Goal: Task Accomplishment & Management: Use online tool/utility

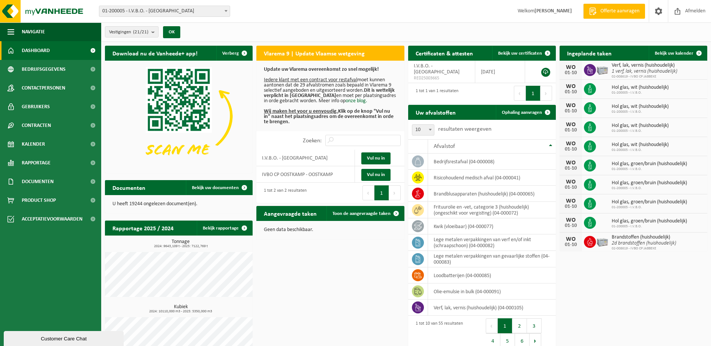
click at [227, 13] on span at bounding box center [225, 11] width 7 height 10
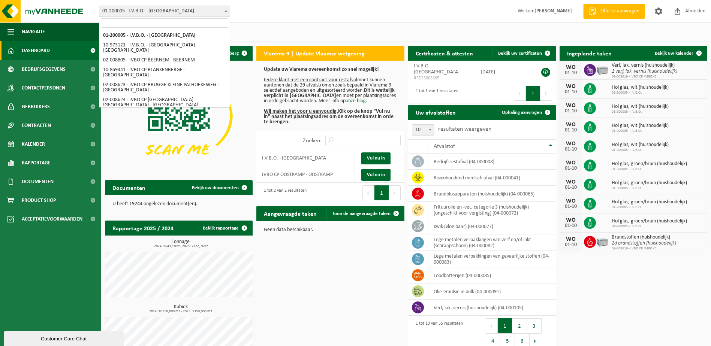
select select "5344"
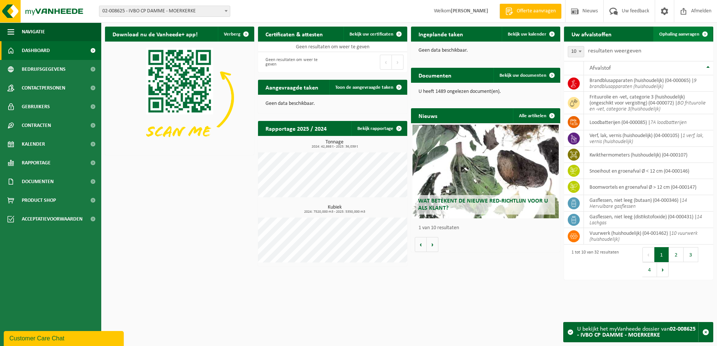
click at [670, 33] on span "Ophaling aanvragen" at bounding box center [679, 34] width 40 height 5
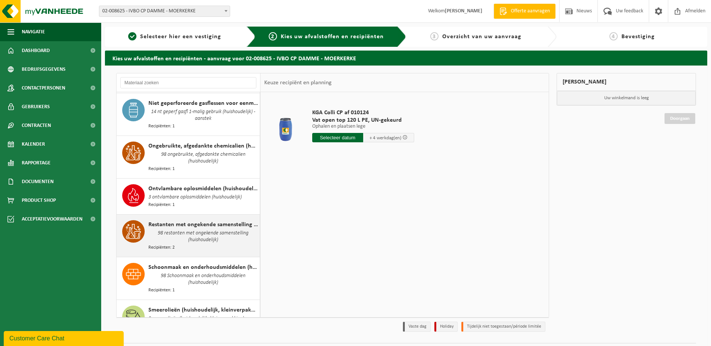
scroll to position [787, 0]
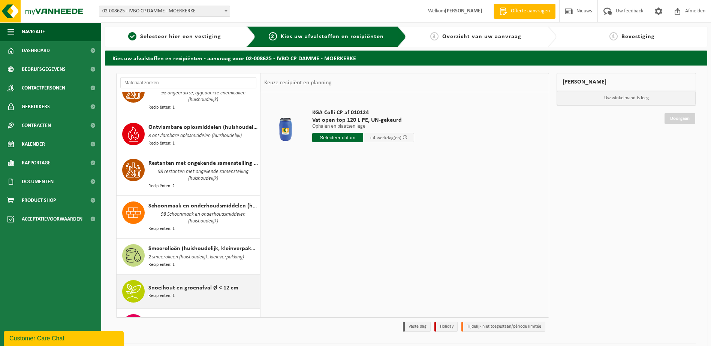
click at [176, 280] on div "Snoeihout en groenafval Ø < 12 cm Recipiënten: 1" at bounding box center [202, 291] width 109 height 22
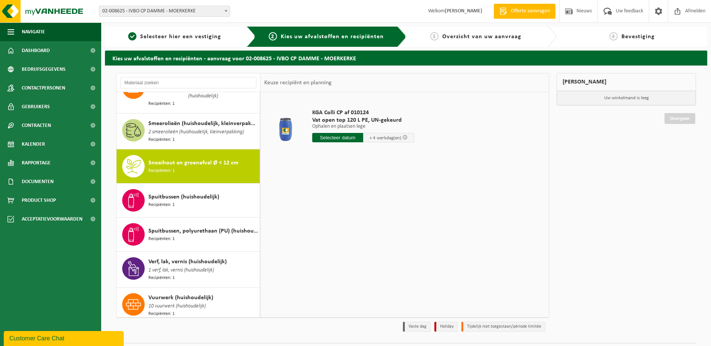
scroll to position [927, 0]
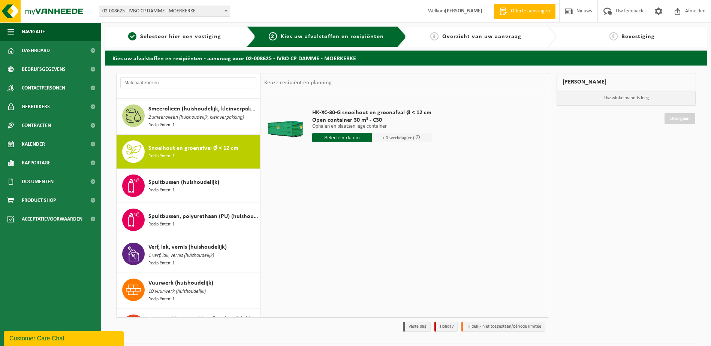
click at [326, 138] on input "text" at bounding box center [342, 137] width 60 height 9
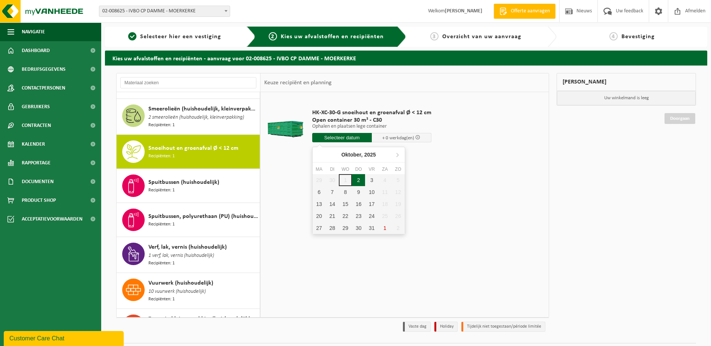
click at [358, 180] on div "2" at bounding box center [358, 180] width 13 height 12
type input "Van 2025-10-02"
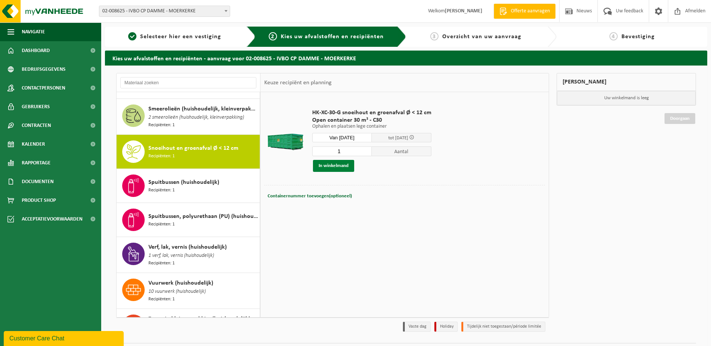
click at [341, 166] on button "In winkelmand" at bounding box center [333, 166] width 41 height 12
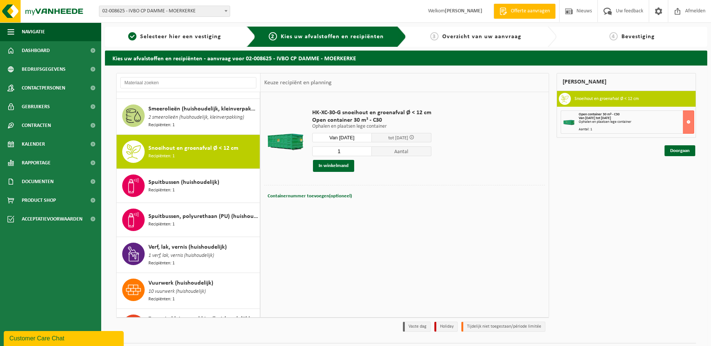
click at [677, 157] on div "Mijn winkelmand Snoeihout en groenafval Ø < 12 cm Open container 30 m³ - C30 Va…" at bounding box center [626, 204] width 147 height 263
click at [675, 153] on link "Doorgaan" at bounding box center [680, 150] width 31 height 11
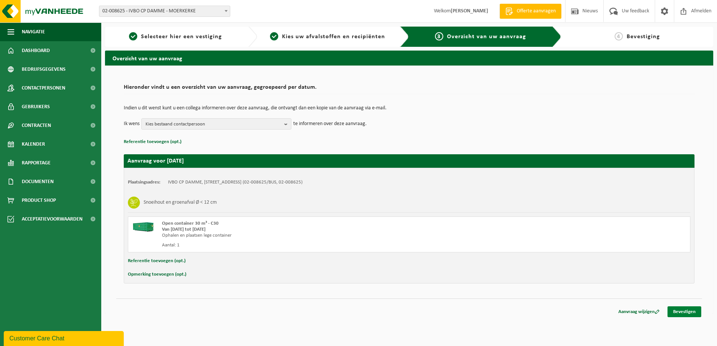
click at [684, 313] on link "Bevestigen" at bounding box center [684, 312] width 34 height 11
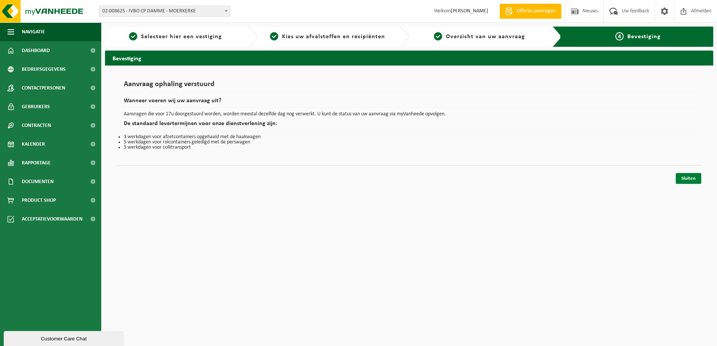
click at [693, 183] on link "Sluiten" at bounding box center [687, 178] width 25 height 11
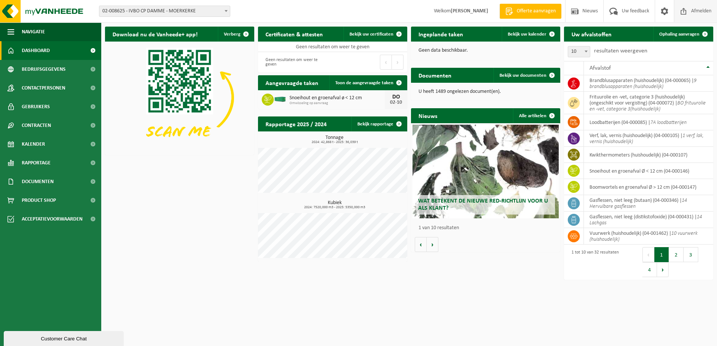
click at [685, 9] on span at bounding box center [683, 11] width 11 height 22
